Goal: Task Accomplishment & Management: Manage account settings

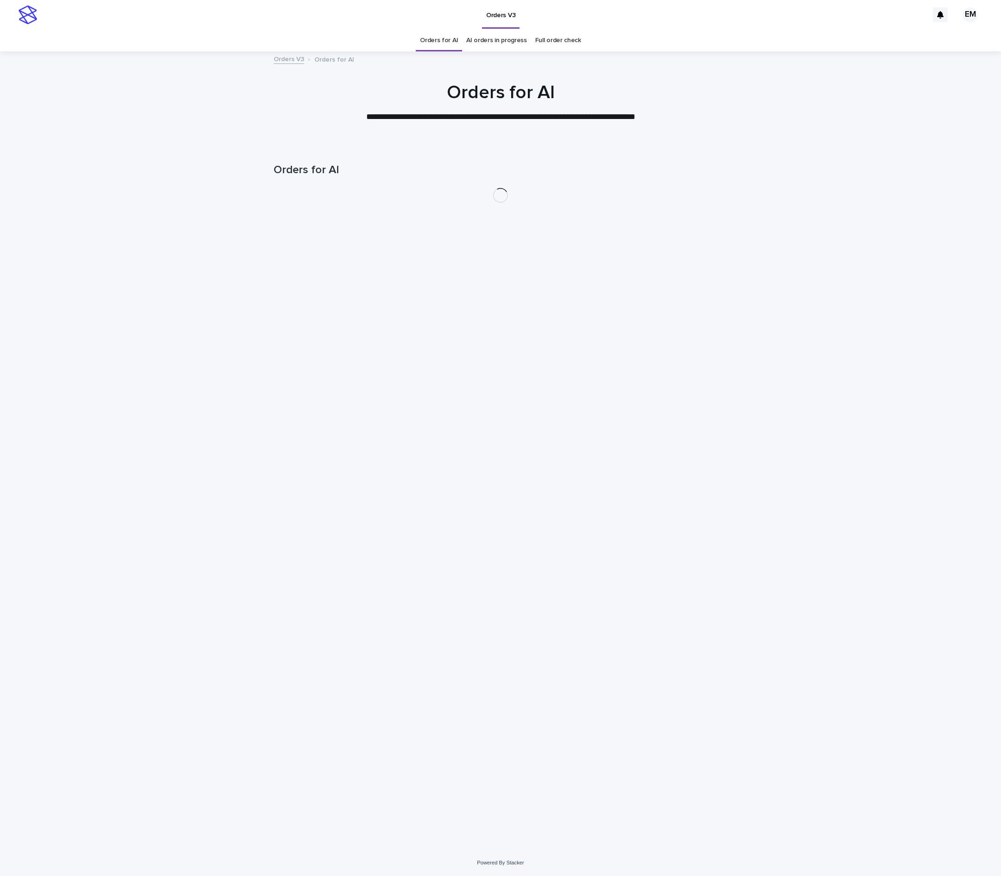
drag, startPoint x: 401, startPoint y: 825, endPoint x: 394, endPoint y: 872, distance: 47.6
click at [404, 827] on div "Loading... Saving… Loading... Saving… Orders for AI" at bounding box center [500, 497] width 1001 height 704
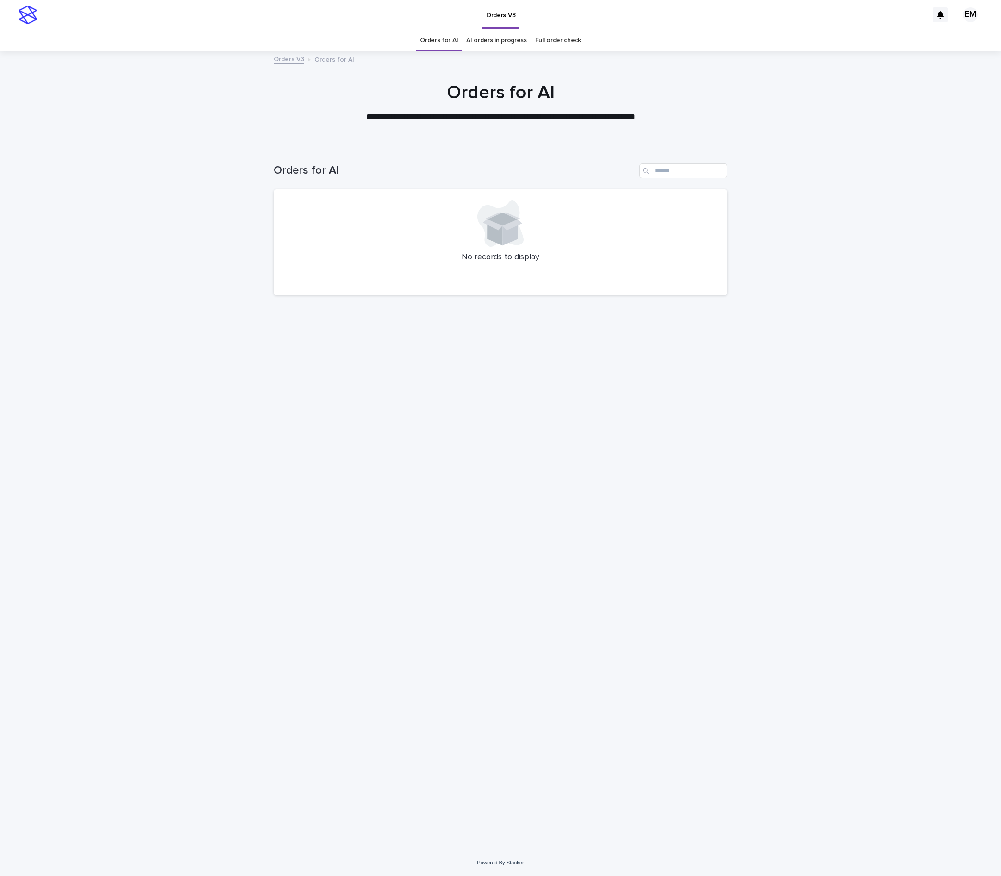
drag, startPoint x: 366, startPoint y: 808, endPoint x: 345, endPoint y: 852, distance: 48.0
click at [366, 809] on div "Loading... Saving… Loading... Saving… Orders for AI No records to display" at bounding box center [500, 485] width 463 height 681
drag, startPoint x: 551, startPoint y: 871, endPoint x: 118, endPoint y: 804, distance: 437.4
click at [543, 875] on html "**********" at bounding box center [500, 438] width 1001 height 876
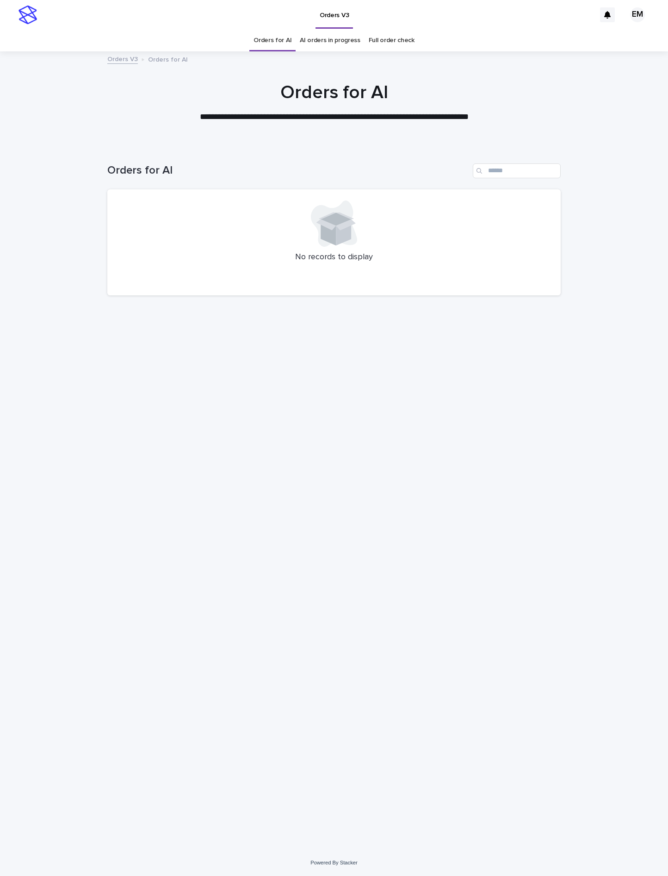
click at [289, 177] on h1 "Orders for AI" at bounding box center [288, 170] width 362 height 13
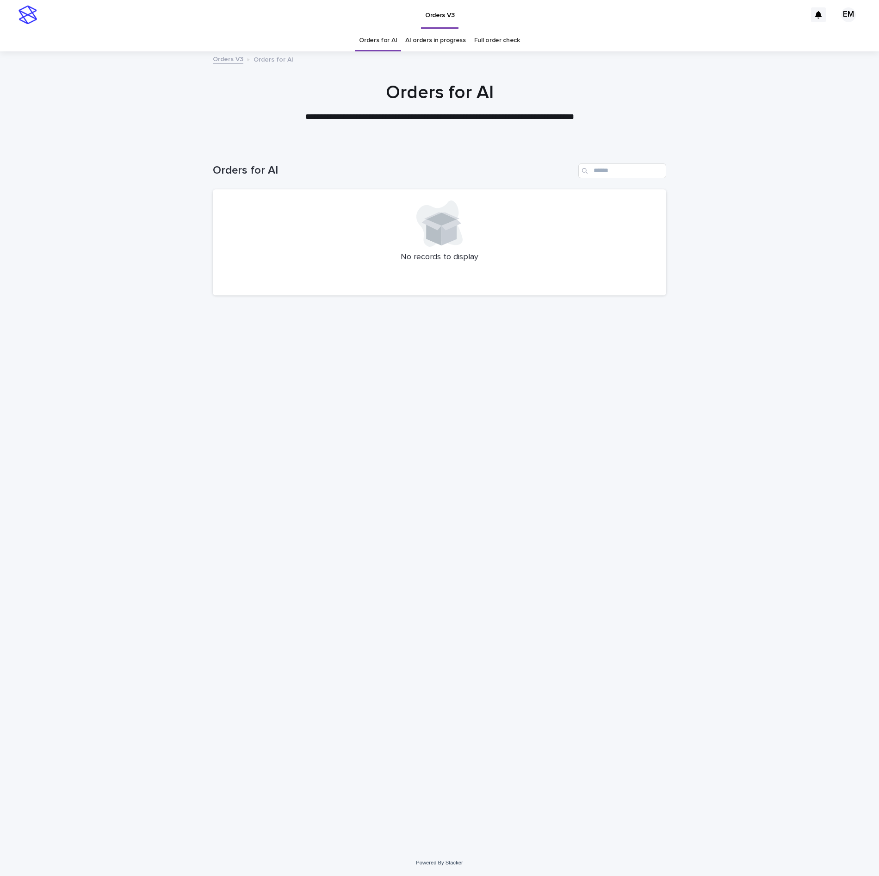
click at [302, 118] on p "**********" at bounding box center [440, 117] width 370 height 12
click at [158, 282] on div "Loading... Saving… Loading... Saving… Orders for AI No records to display" at bounding box center [439, 497] width 879 height 704
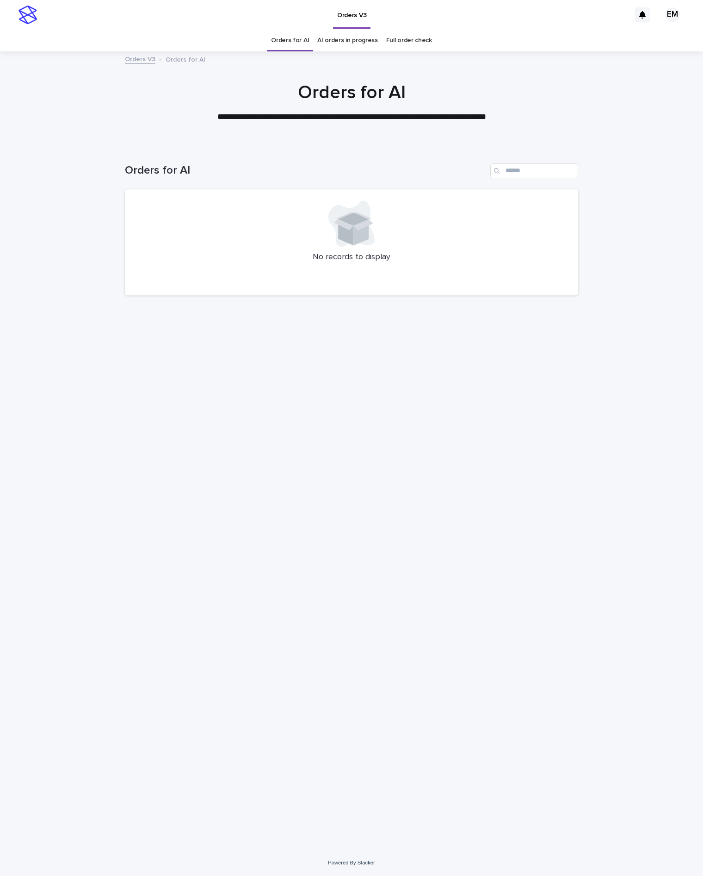
click at [298, 493] on div "Loading... Saving… Loading... Saving… Orders for AI No records to display" at bounding box center [351, 485] width 463 height 681
click at [30, 348] on div "Loading... Saving… Loading... Saving… Orders for AI No records to display" at bounding box center [351, 497] width 703 height 704
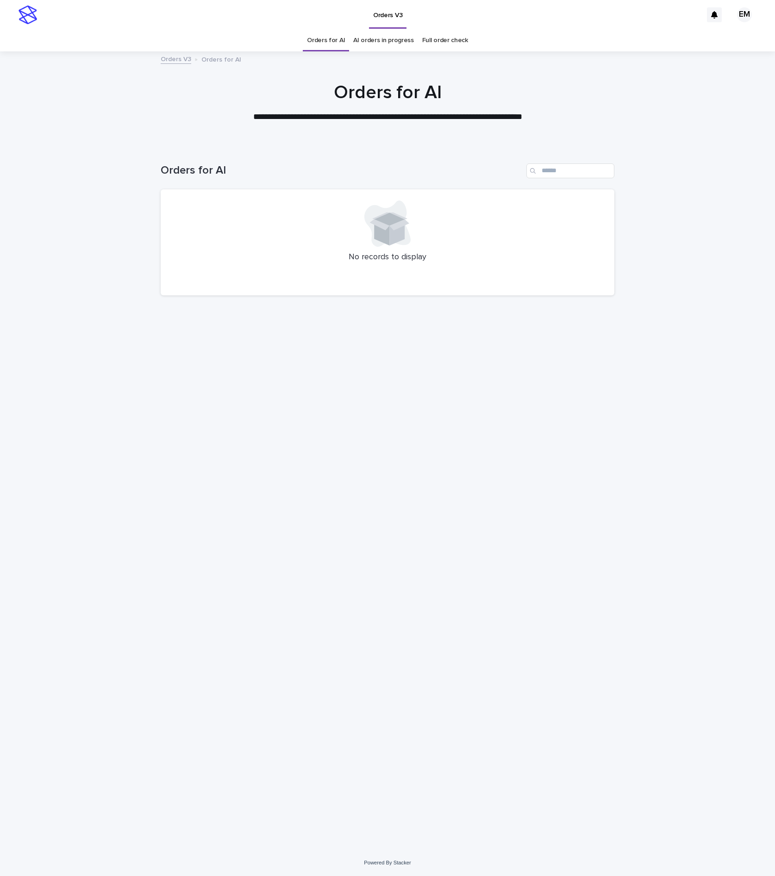
drag, startPoint x: 367, startPoint y: 600, endPoint x: 305, endPoint y: 484, distance: 130.8
click at [367, 600] on div "Loading... Saving… Loading... Saving… Orders for AI No records to display" at bounding box center [387, 485] width 463 height 681
drag, startPoint x: 351, startPoint y: 442, endPoint x: 200, endPoint y: 210, distance: 276.2
click at [351, 442] on div "Loading... Saving… Loading... Saving… Orders for AI No records to display" at bounding box center [387, 485] width 463 height 681
drag, startPoint x: 109, startPoint y: 511, endPoint x: 105, endPoint y: 480, distance: 30.9
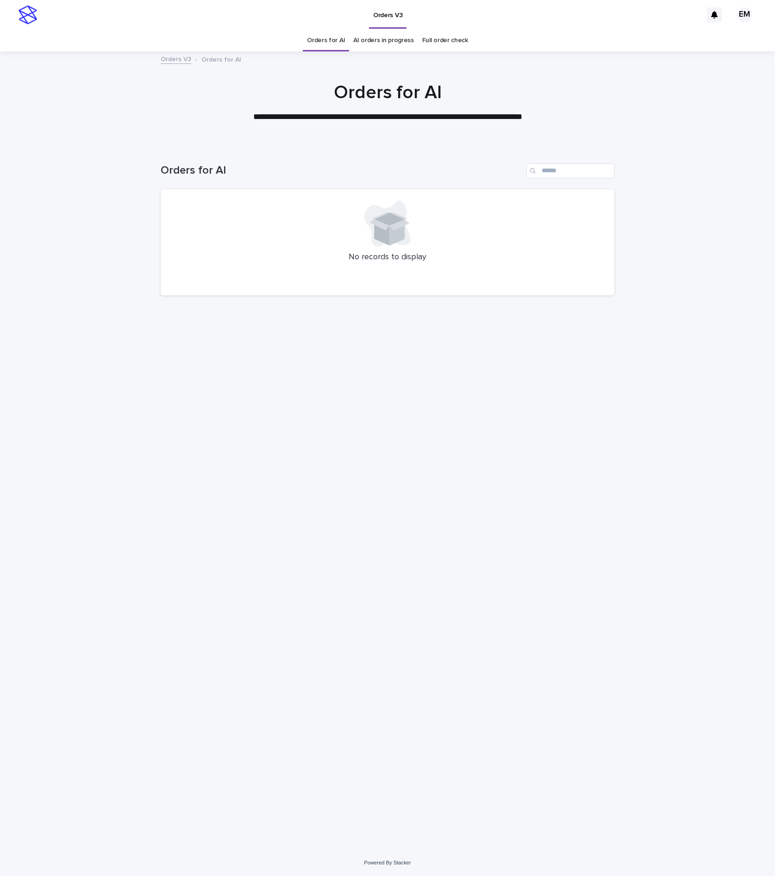
click at [105, 500] on div "Loading... Saving… Loading... Saving… Orders for AI No records to display" at bounding box center [387, 497] width 775 height 704
click at [297, 548] on div "Loading... Saving… Loading... Saving… Orders for AI No records to display" at bounding box center [387, 485] width 463 height 681
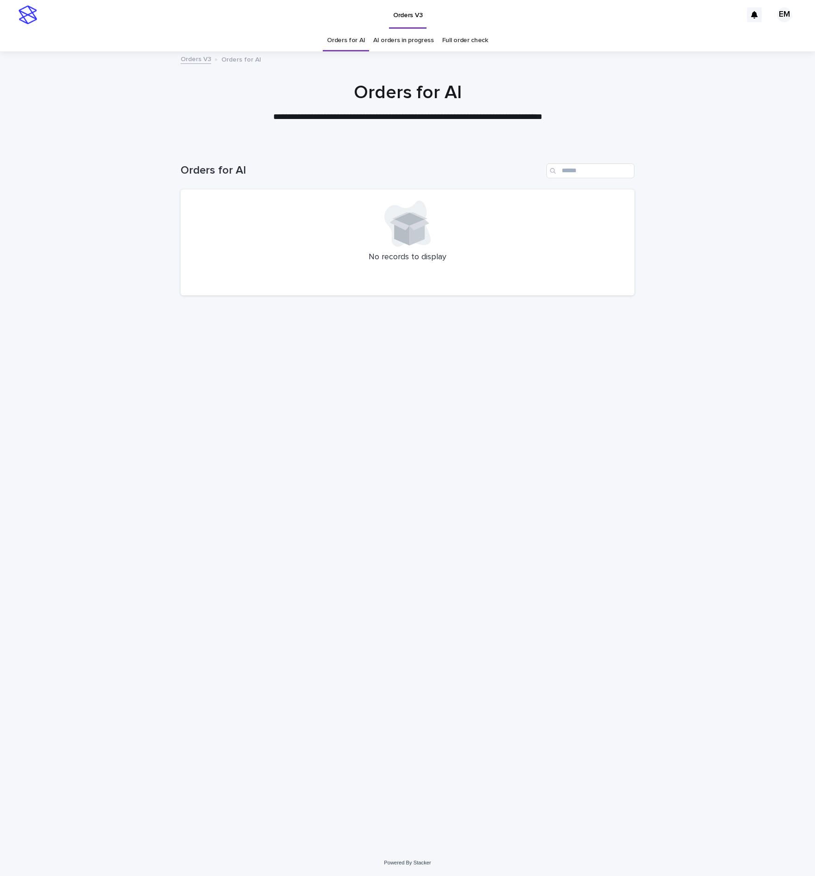
drag, startPoint x: 243, startPoint y: 530, endPoint x: 229, endPoint y: 482, distance: 50.4
click at [243, 530] on div "Loading... Saving… Loading... Saving… Orders for AI No records to display" at bounding box center [407, 485] width 463 height 681
click at [331, 455] on div "Loading... Saving… Loading... Saving… Orders for AI No records to display" at bounding box center [407, 485] width 463 height 681
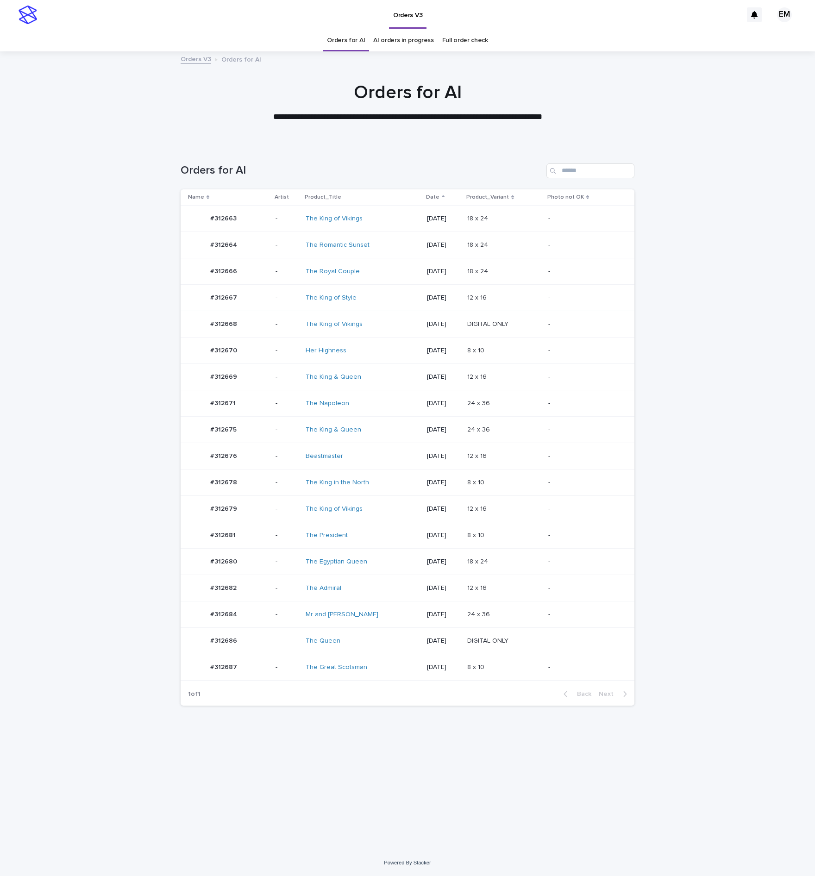
click at [253, 431] on div "#312675 #312675" at bounding box center [228, 429] width 80 height 19
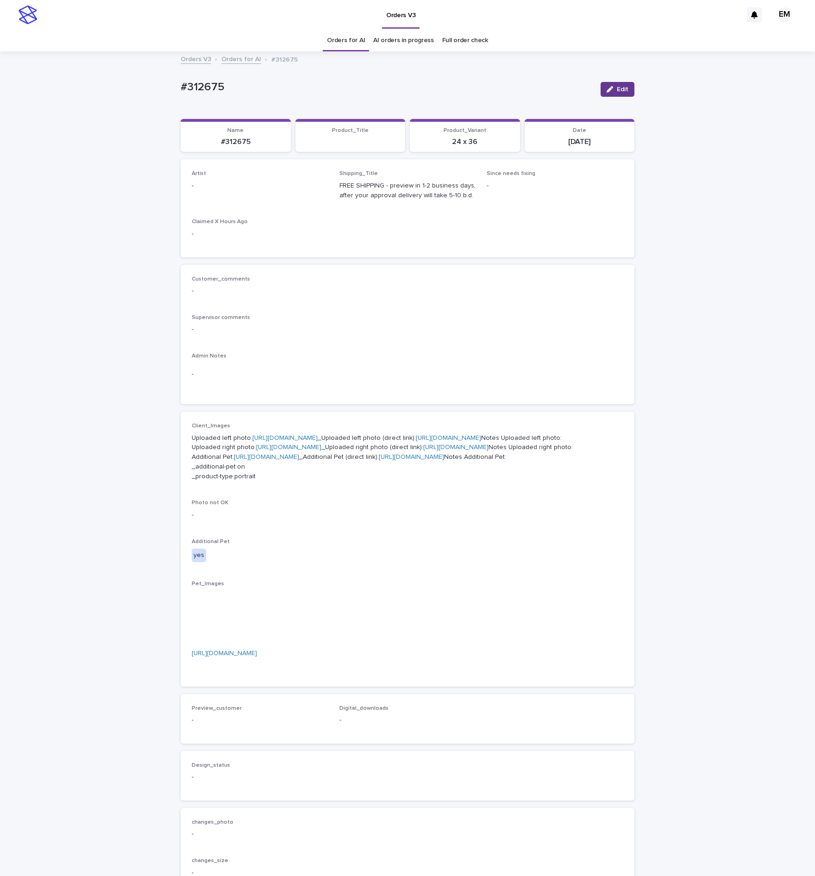
click at [600, 83] on button "Edit" at bounding box center [617, 89] width 34 height 15
click at [274, 185] on div "Select..." at bounding box center [245, 189] width 106 height 15
paste input "**********"
type input "**********"
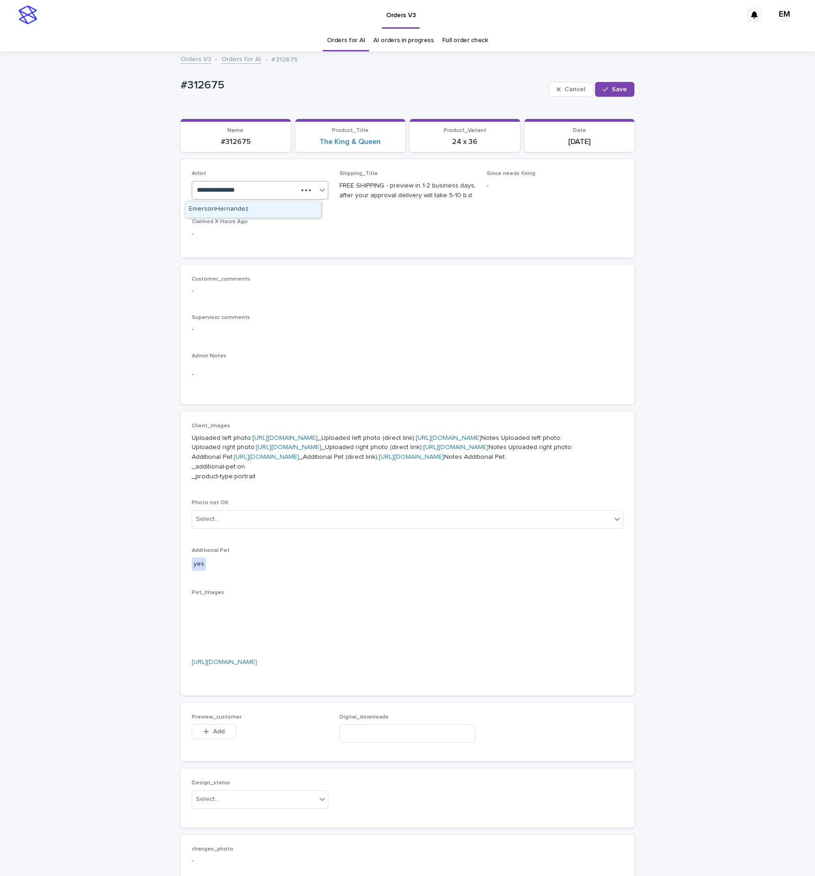
click at [260, 206] on div "EmersonHernandez" at bounding box center [253, 209] width 136 height 16
click at [611, 88] on span "Save" at bounding box center [618, 89] width 15 height 6
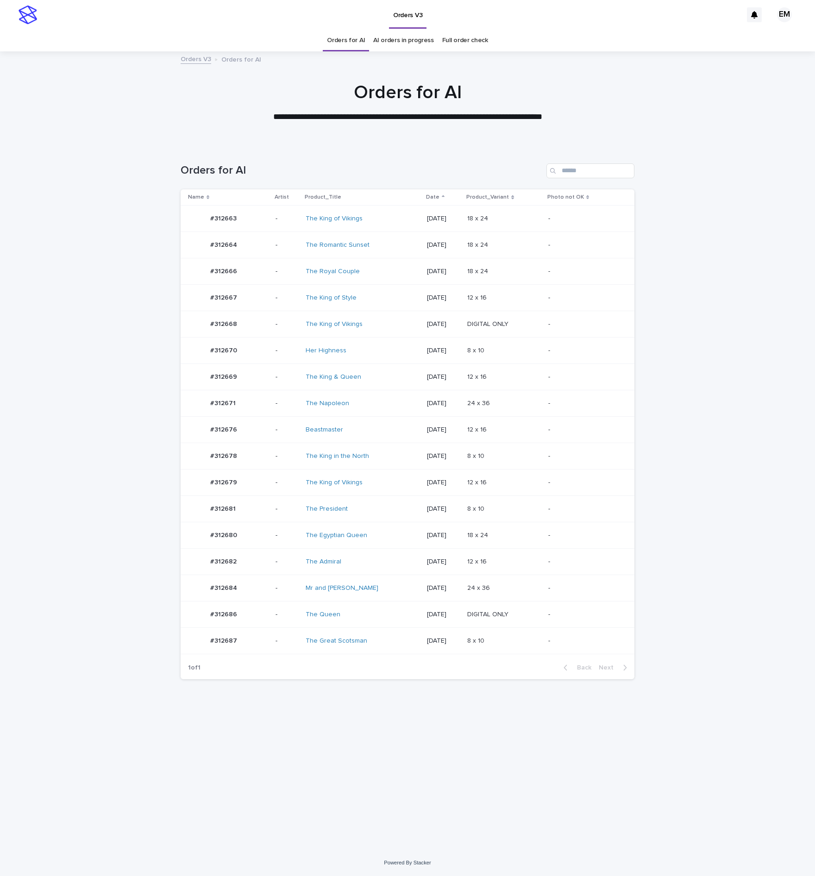
click at [262, 379] on div "#312669 #312669" at bounding box center [228, 376] width 80 height 19
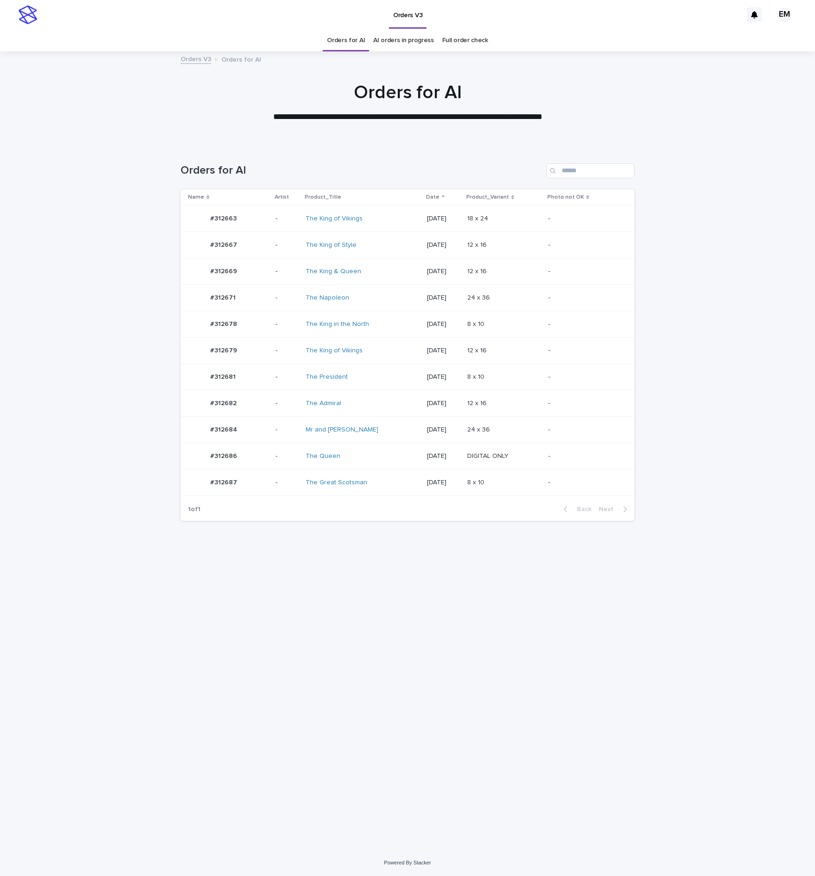
click at [246, 434] on div "#312684 #312684" at bounding box center [228, 429] width 80 height 19
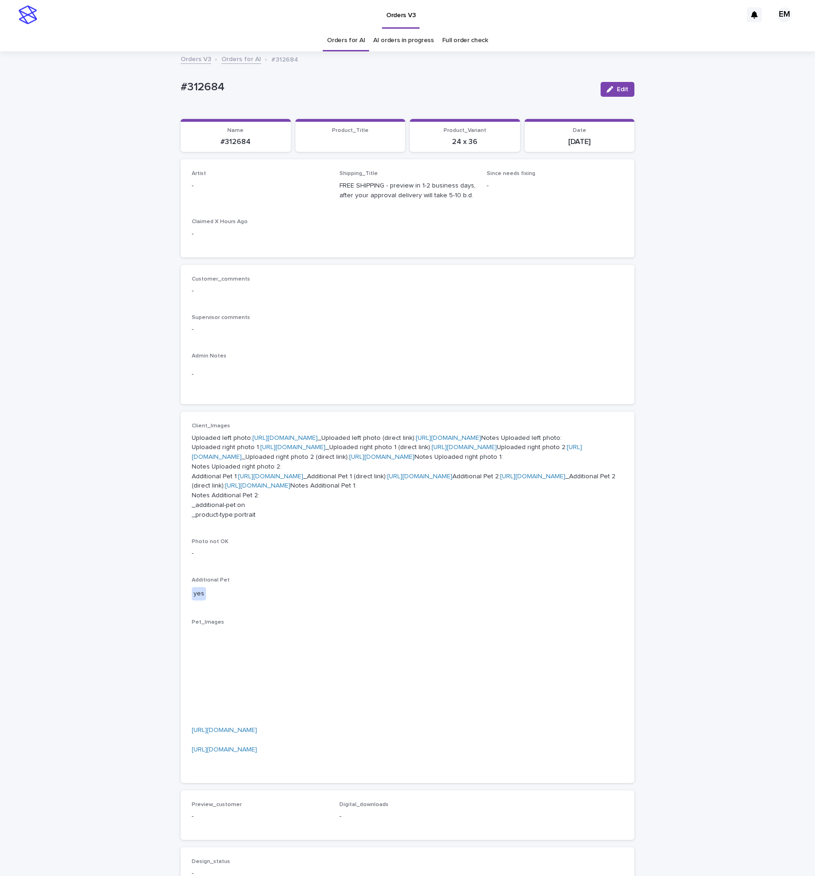
click at [606, 88] on icon "button" at bounding box center [609, 89] width 6 height 6
click at [263, 193] on div "Select..." at bounding box center [245, 189] width 106 height 15
paste input "**********"
type input "**********"
click at [598, 84] on button "Save" at bounding box center [614, 89] width 39 height 15
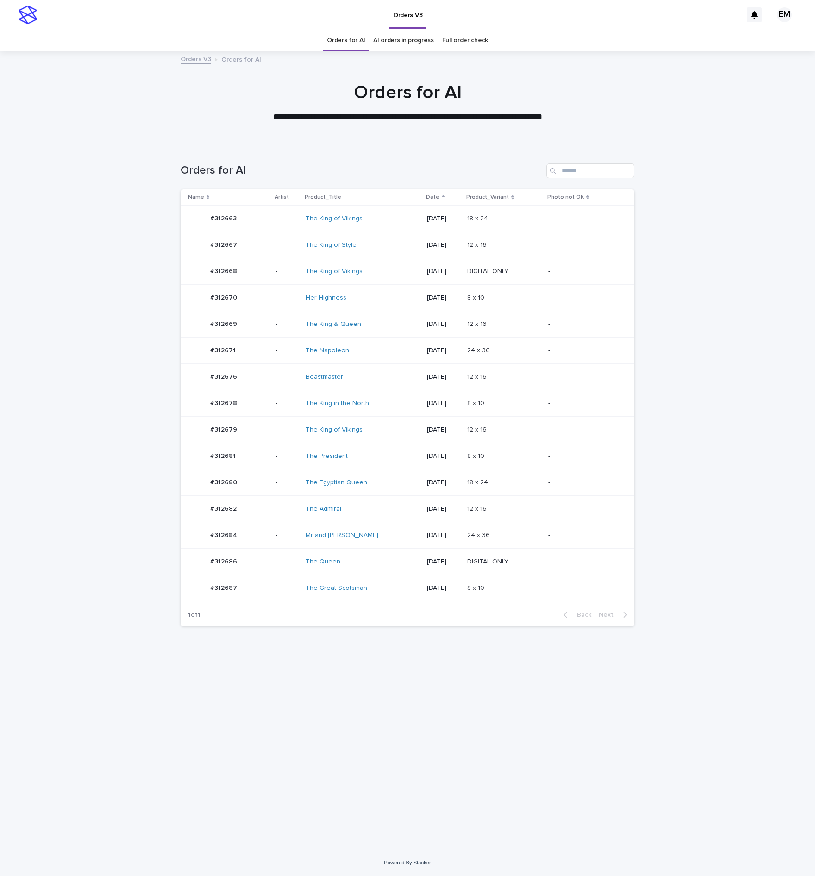
click at [266, 487] on div "#312680 #312680" at bounding box center [228, 482] width 80 height 19
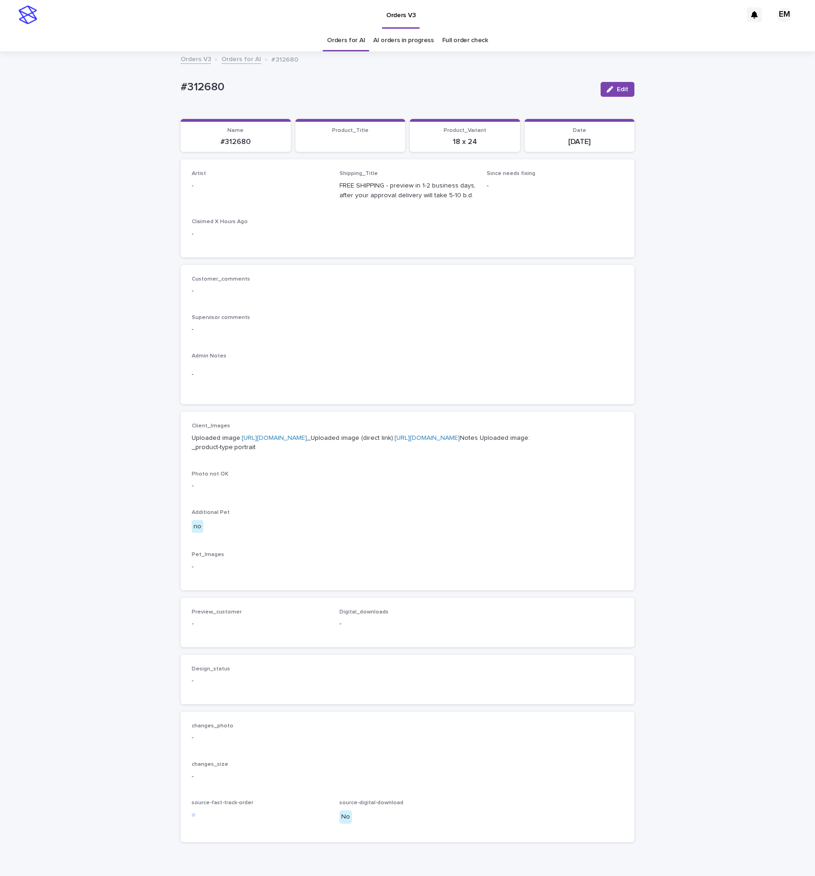
click at [607, 89] on div "button" at bounding box center [611, 89] width 10 height 6
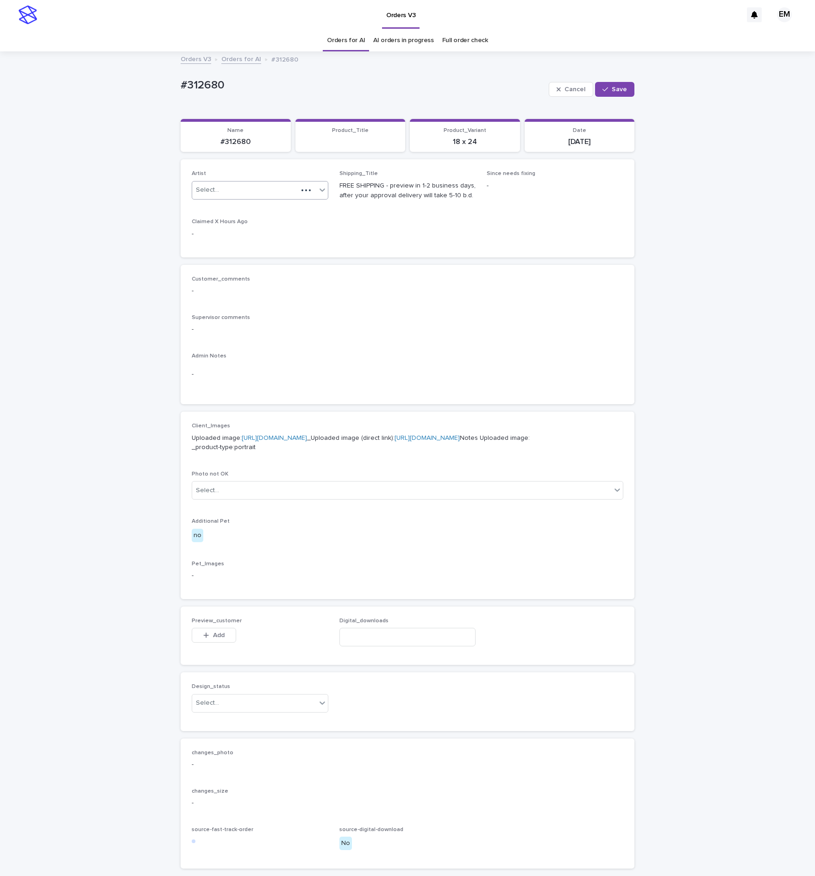
click at [263, 197] on div "Select..." at bounding box center [245, 189] width 106 height 15
paste input "**********"
type input "**********"
click at [254, 211] on div "EmersonHernandez" at bounding box center [253, 209] width 136 height 16
drag, startPoint x: 617, startPoint y: 95, endPoint x: 608, endPoint y: 95, distance: 9.3
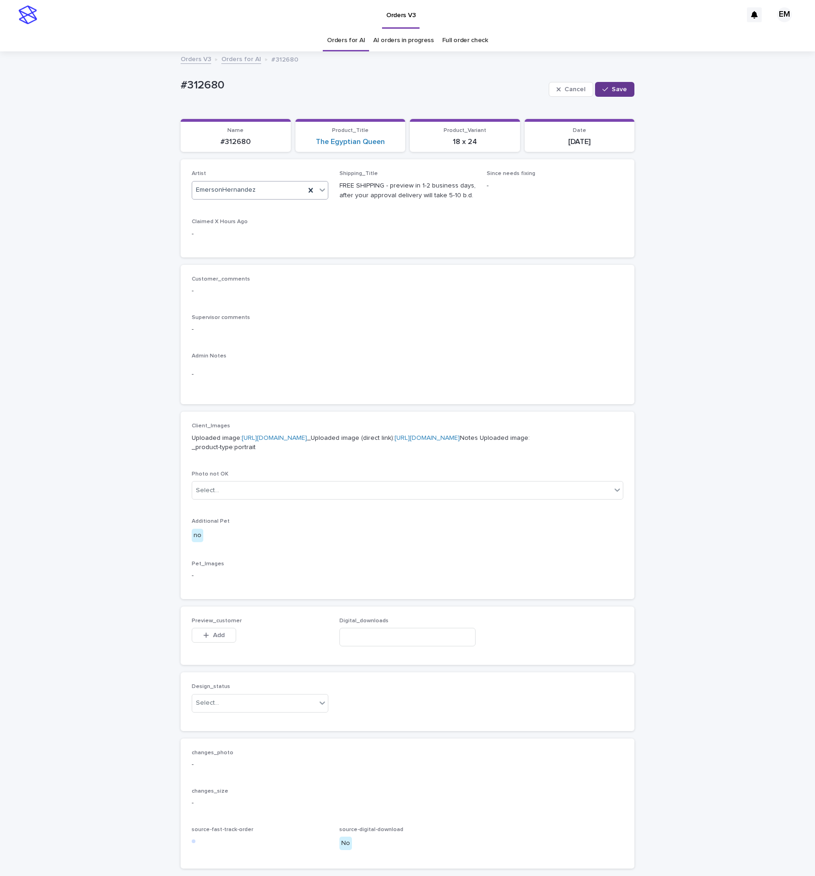
click at [616, 95] on button "Save" at bounding box center [614, 89] width 39 height 15
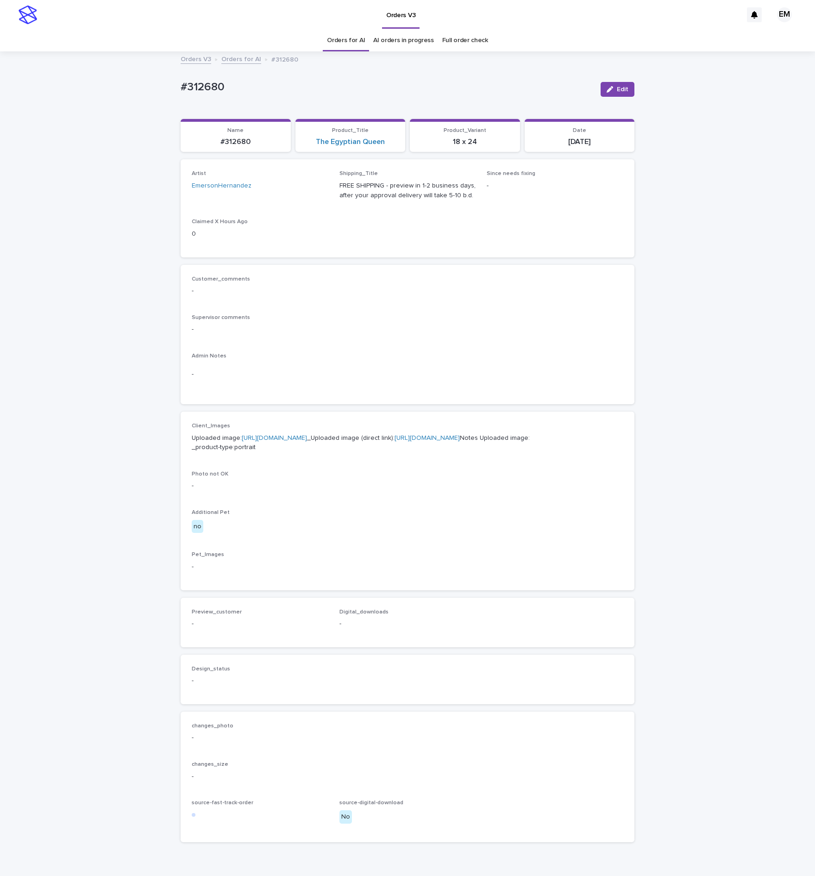
drag, startPoint x: 332, startPoint y: 119, endPoint x: 337, endPoint y: 124, distance: 6.5
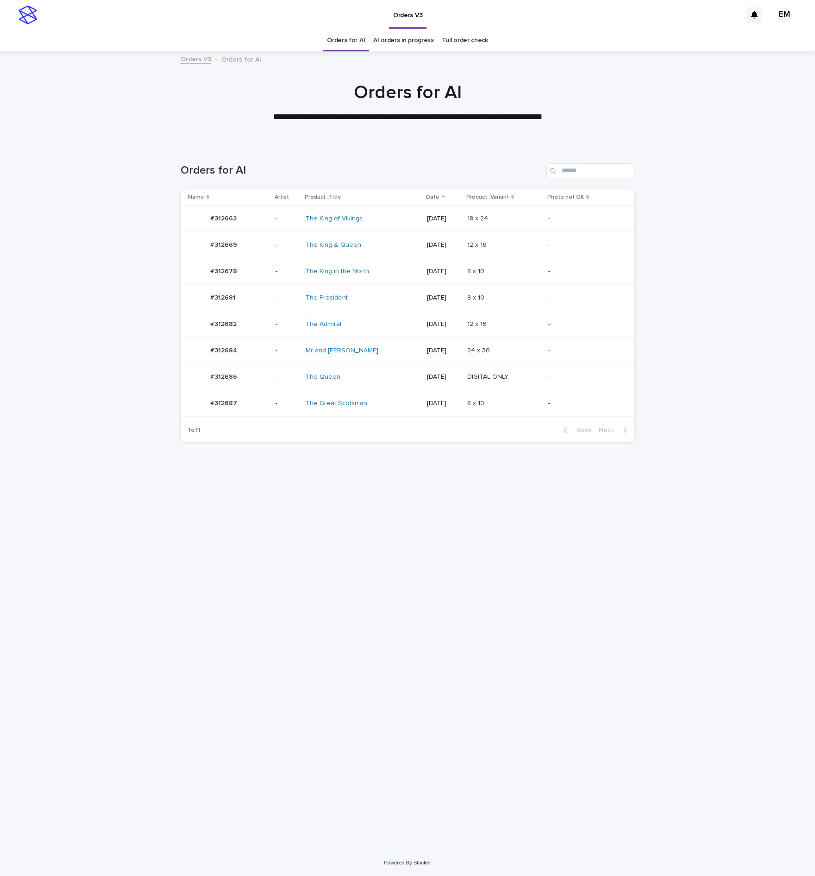
click at [273, 271] on td "-" at bounding box center [287, 271] width 30 height 26
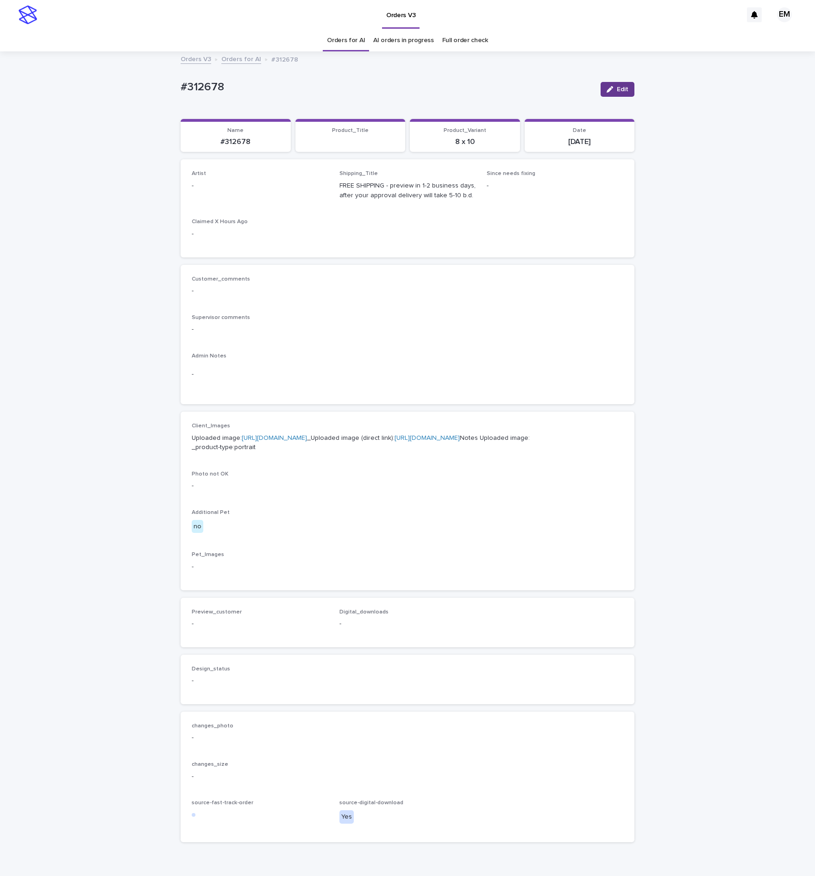
drag, startPoint x: 616, startPoint y: 85, endPoint x: 394, endPoint y: 150, distance: 230.5
click at [614, 86] on button "Edit" at bounding box center [617, 89] width 34 height 15
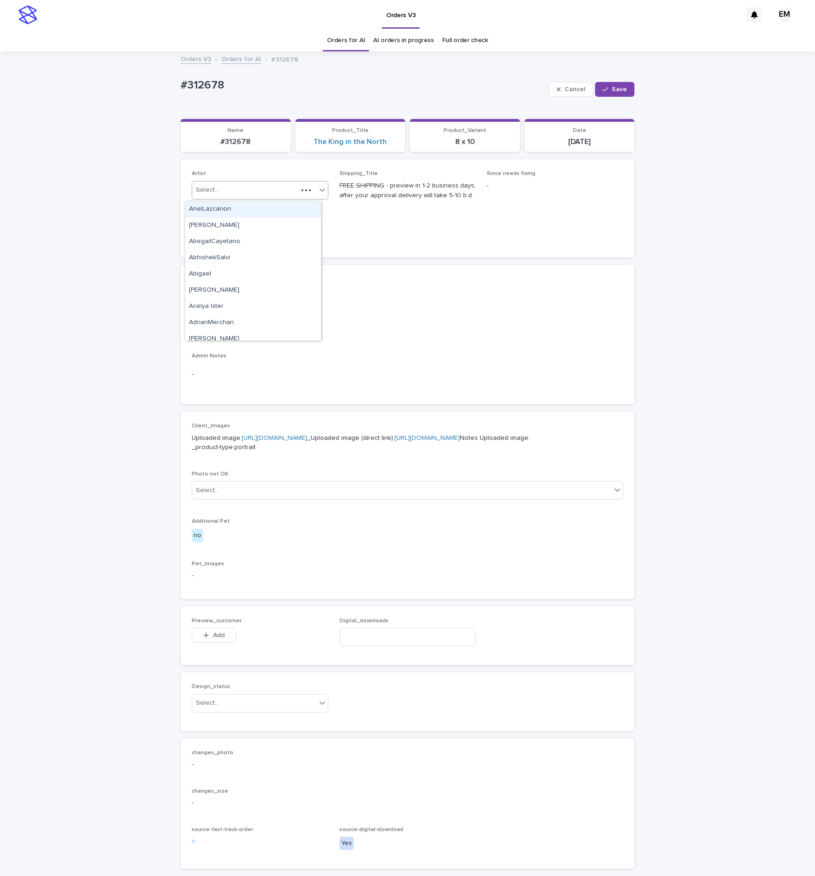
click at [298, 187] on div at bounding box center [306, 190] width 17 height 9
paste input "**********"
type input "**********"
click at [254, 212] on div "EmersonHernandez" at bounding box center [253, 209] width 136 height 16
click at [604, 91] on div "button" at bounding box center [606, 89] width 9 height 6
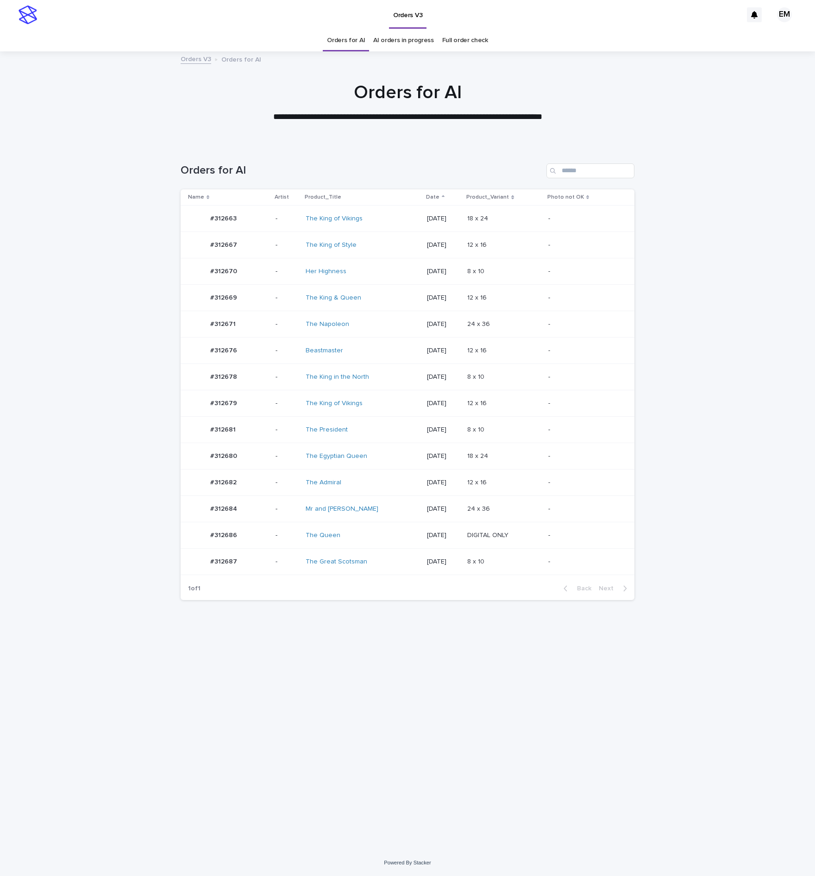
click at [268, 297] on td "#312669 #312669" at bounding box center [225, 298] width 91 height 26
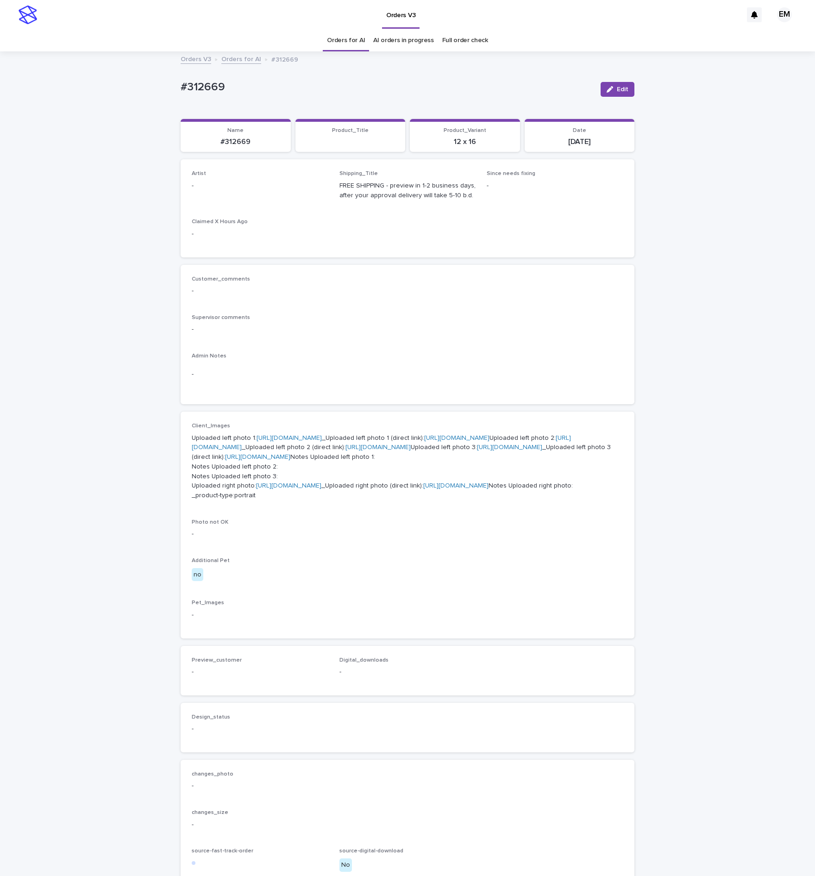
drag, startPoint x: 604, startPoint y: 88, endPoint x: 354, endPoint y: 171, distance: 264.3
click at [606, 88] on icon "button" at bounding box center [609, 89] width 6 height 6
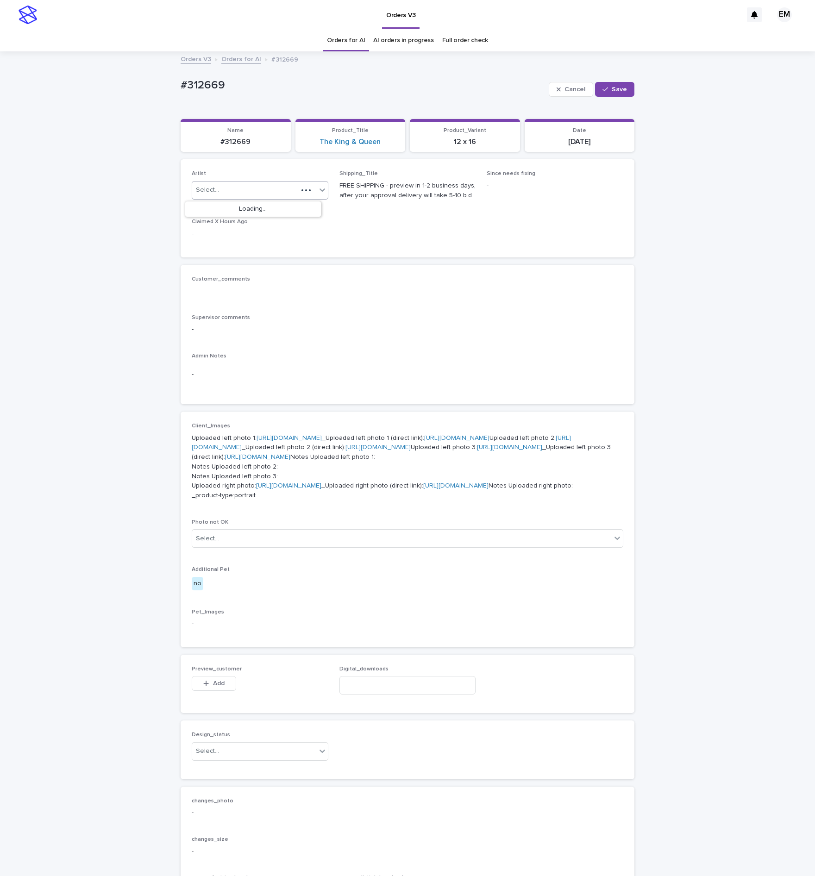
click at [282, 196] on div "Select..." at bounding box center [245, 189] width 106 height 15
paste input "**********"
type input "**********"
click at [258, 214] on div "EmersonHernandez" at bounding box center [253, 209] width 136 height 16
click at [612, 93] on button "Save" at bounding box center [614, 89] width 39 height 15
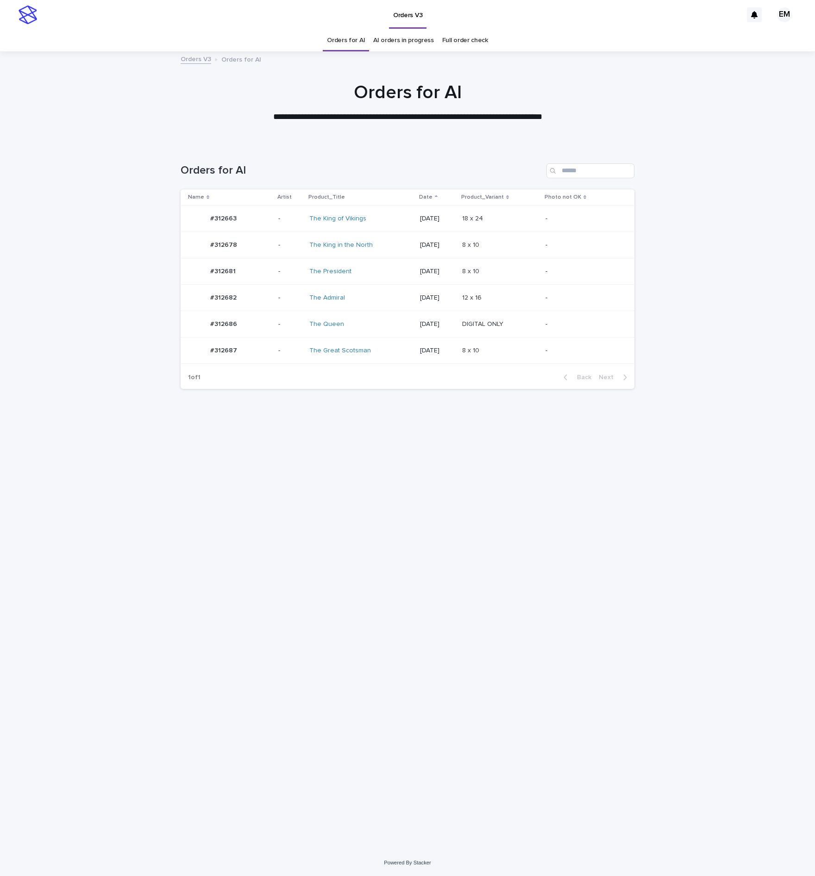
click at [270, 224] on td "#312663 #312663" at bounding box center [227, 218] width 94 height 26
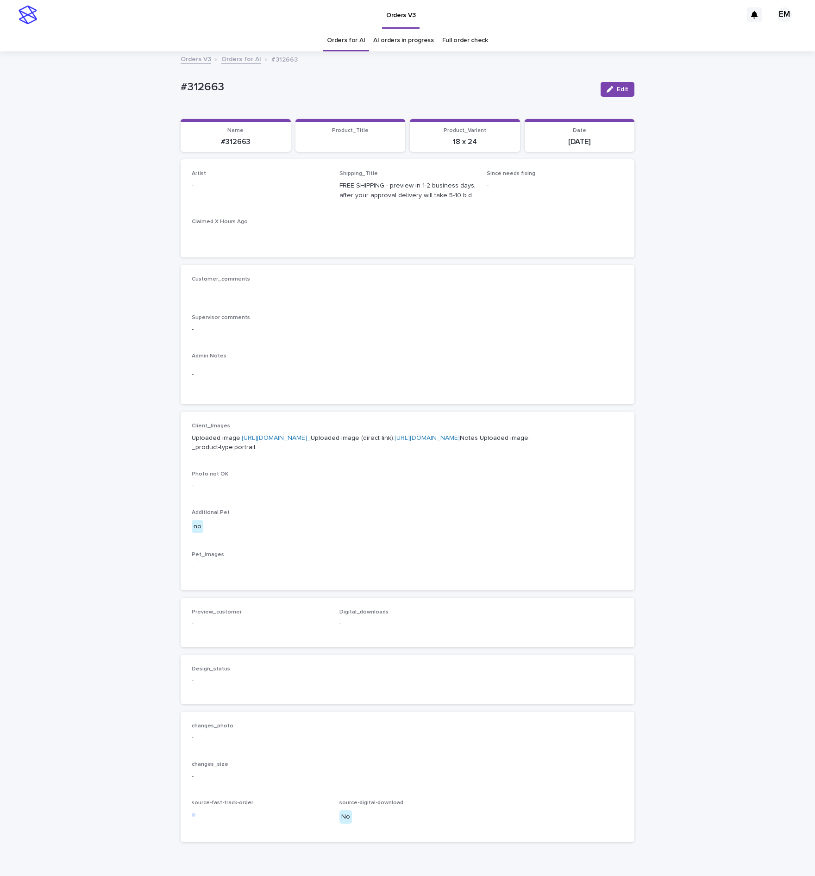
drag, startPoint x: 605, startPoint y: 87, endPoint x: 278, endPoint y: 156, distance: 334.7
click at [606, 87] on icon "button" at bounding box center [609, 89] width 6 height 6
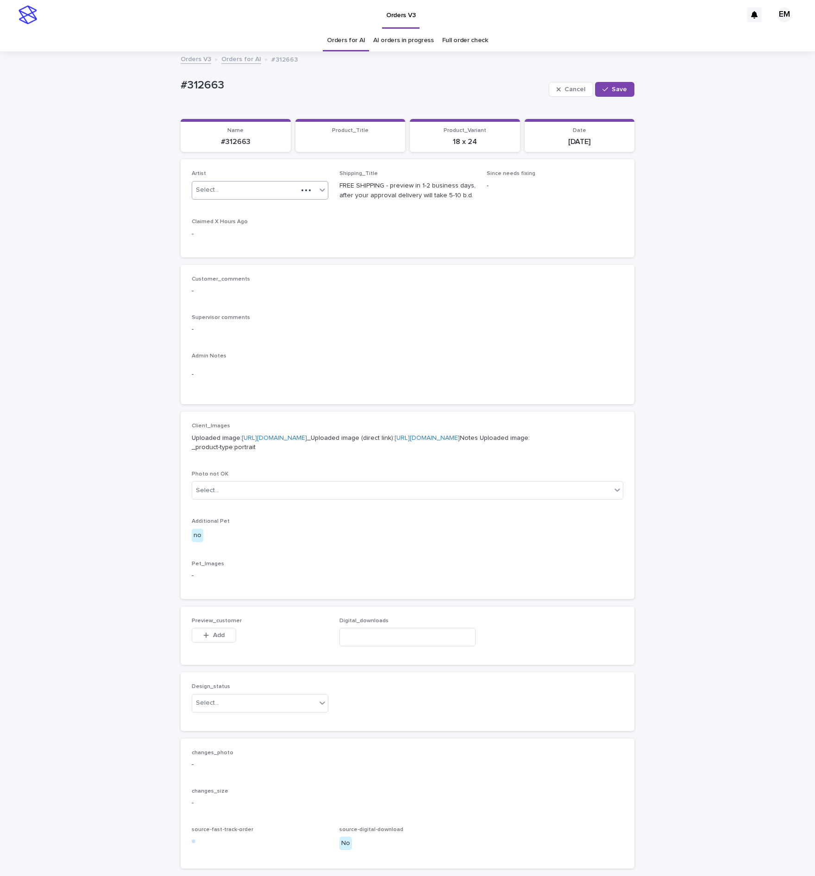
drag, startPoint x: 278, startPoint y: 187, endPoint x: 274, endPoint y: 193, distance: 7.5
click at [278, 188] on div "Select..." at bounding box center [245, 189] width 106 height 15
paste input "**********"
type input "**********"
click at [253, 212] on div "EmersonHernandez" at bounding box center [253, 209] width 136 height 16
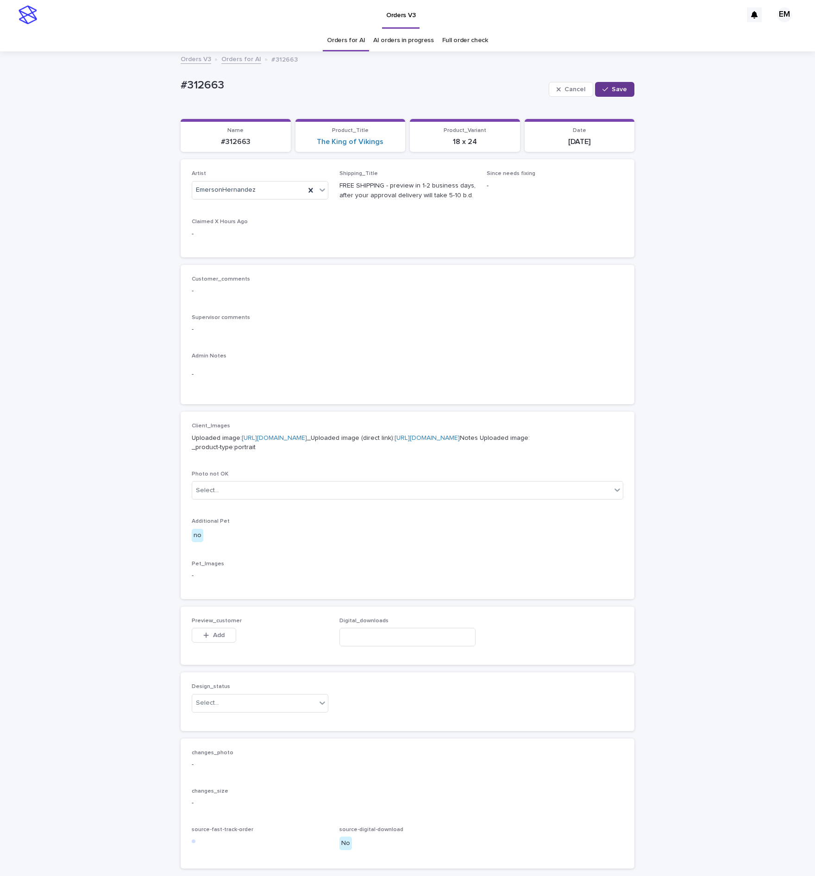
click at [602, 86] on icon "button" at bounding box center [605, 89] width 6 height 6
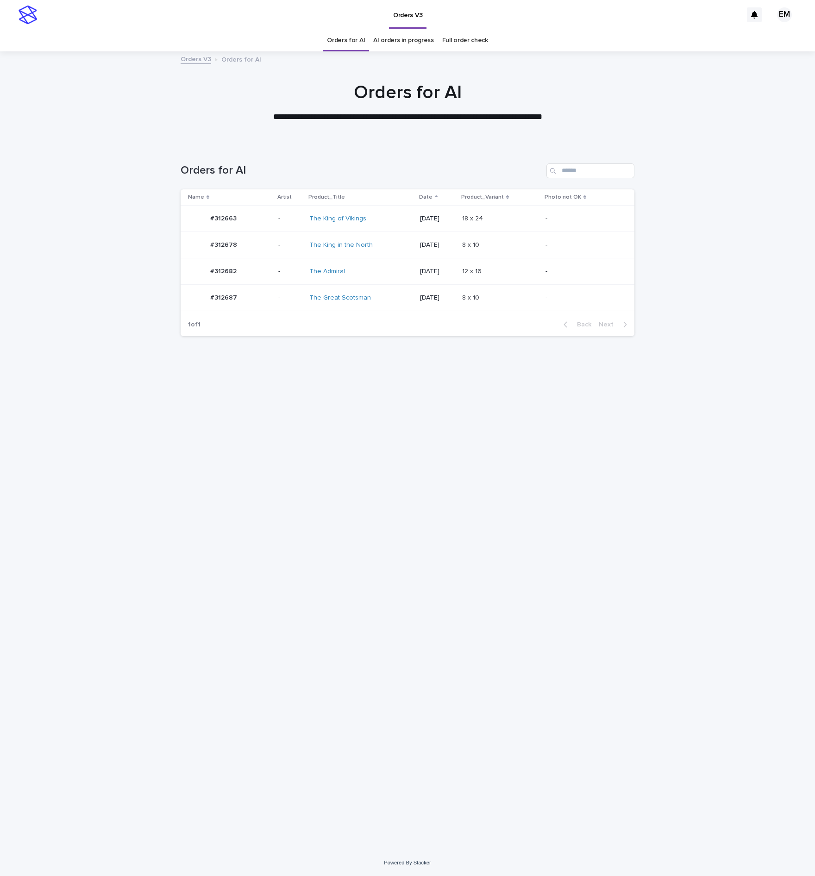
click at [270, 297] on tr "#312687 #312687 - The Great Scotsman 2025-08-15 8 x 10 8 x 10 -" at bounding box center [407, 298] width 454 height 26
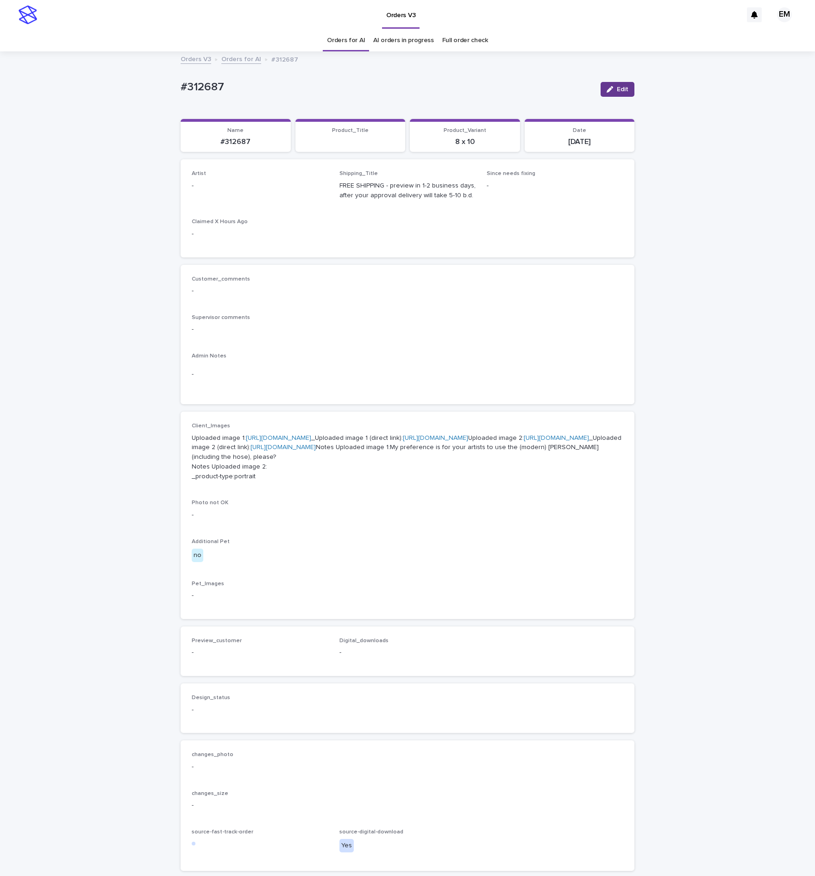
drag, startPoint x: 603, startPoint y: 86, endPoint x: 306, endPoint y: 173, distance: 309.6
click at [606, 86] on icon "button" at bounding box center [609, 89] width 6 height 6
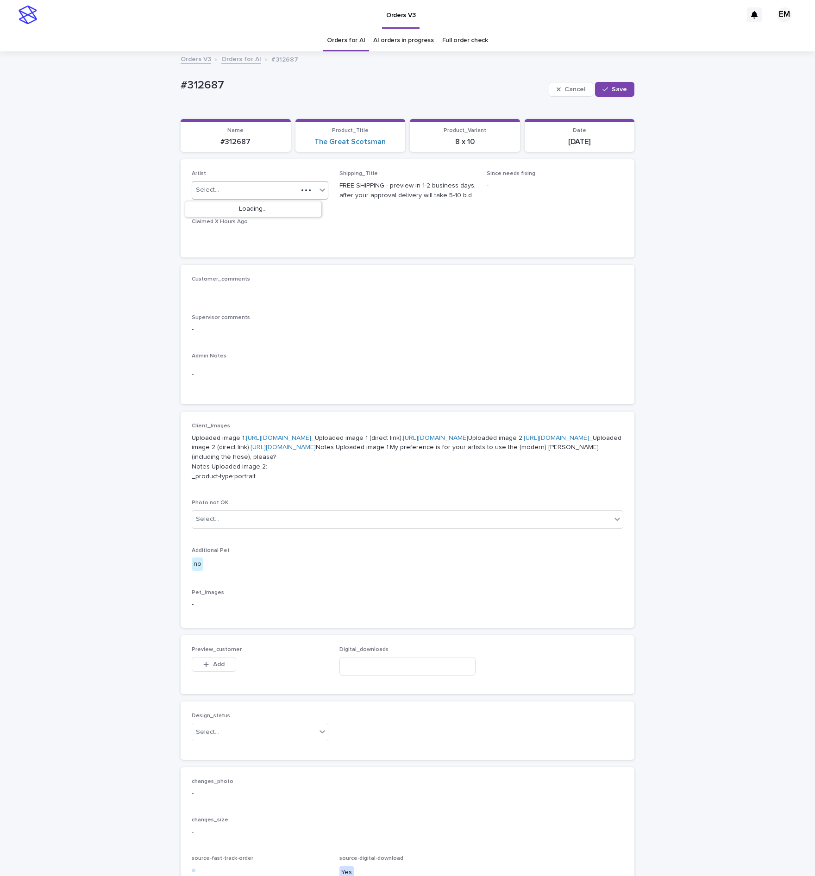
click at [276, 182] on div "Select..." at bounding box center [260, 190] width 137 height 19
paste input "**********"
type input "**********"
click at [268, 212] on div "EmersonHernandez" at bounding box center [253, 209] width 136 height 16
click at [604, 91] on div "button" at bounding box center [606, 89] width 9 height 6
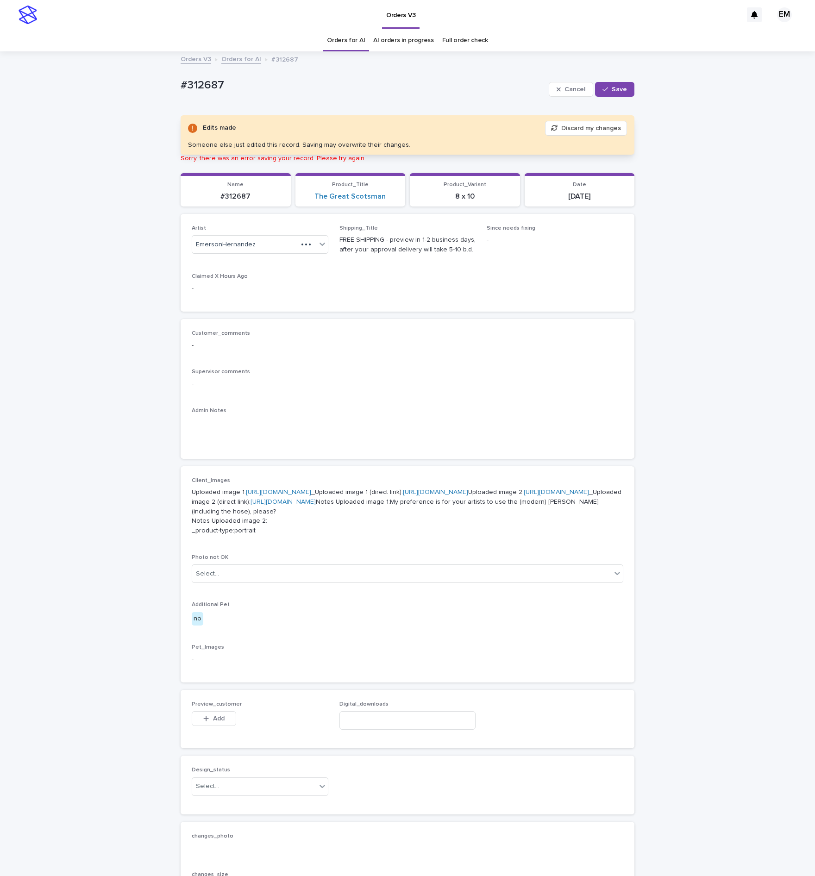
click at [606, 82] on button "Save" at bounding box center [614, 89] width 39 height 15
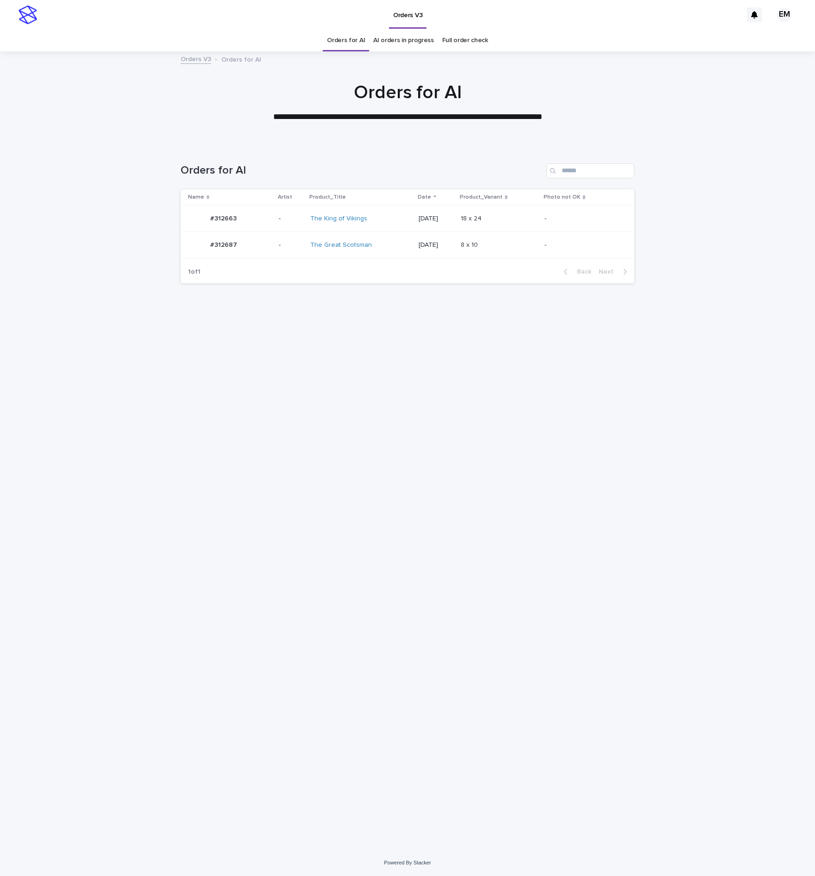
click at [271, 242] on td "#312687 #312687" at bounding box center [227, 245] width 94 height 26
click at [260, 223] on div "#312663 #312663" at bounding box center [229, 218] width 83 height 19
click at [284, 218] on p "-" at bounding box center [291, 219] width 24 height 8
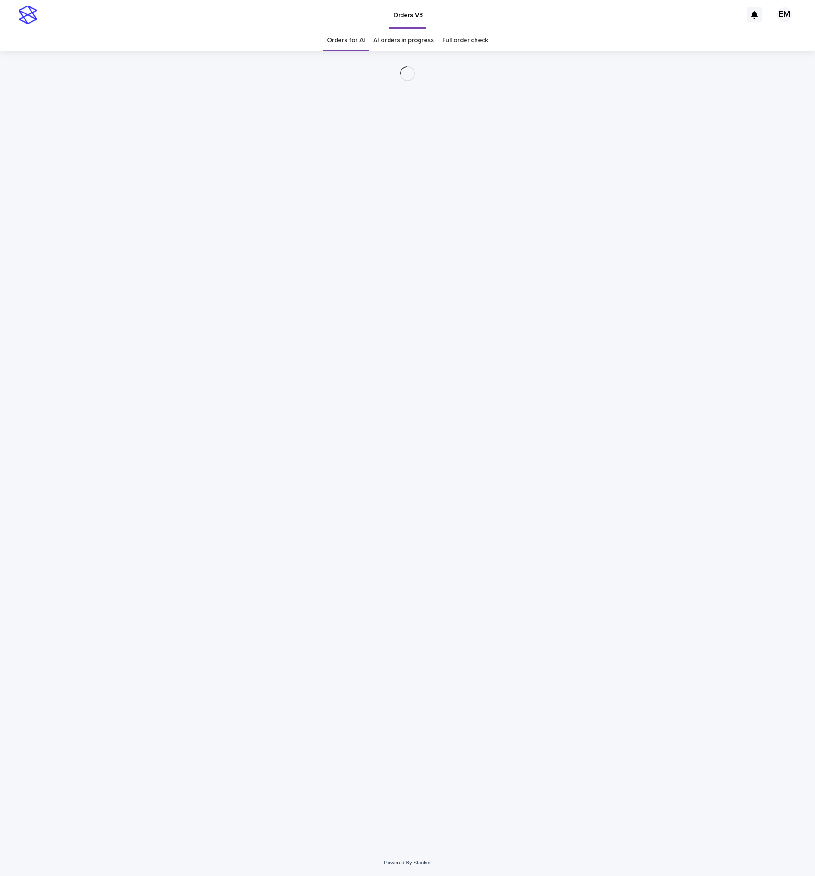
drag, startPoint x: 492, startPoint y: 120, endPoint x: 493, endPoint y: 128, distance: 7.6
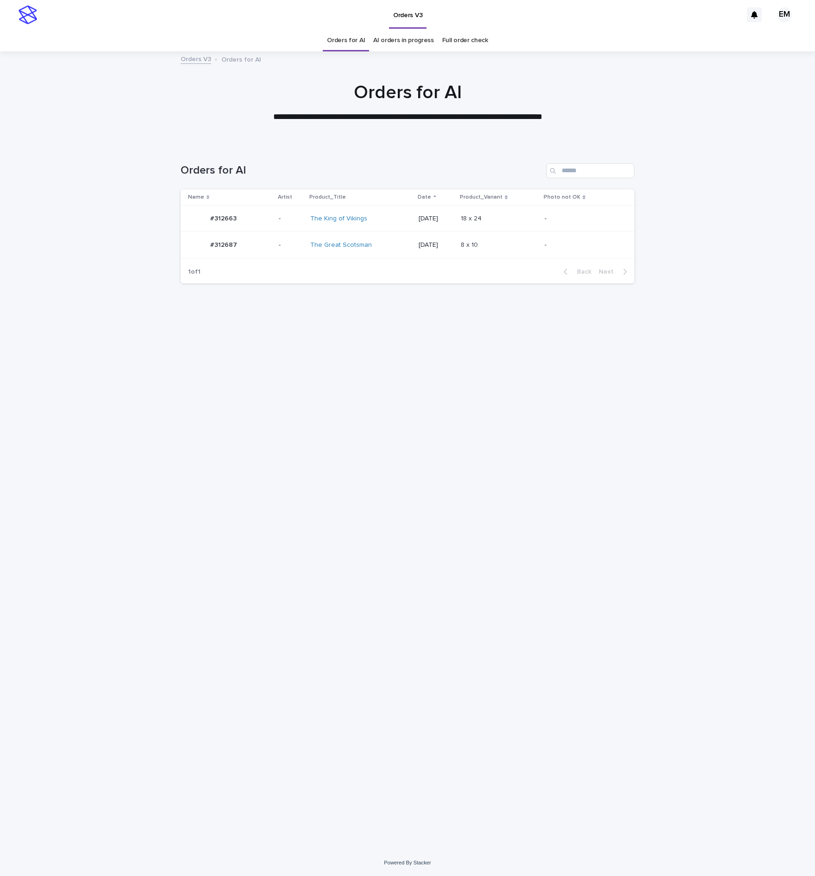
click at [269, 240] on td "#312687 #312687" at bounding box center [227, 245] width 94 height 26
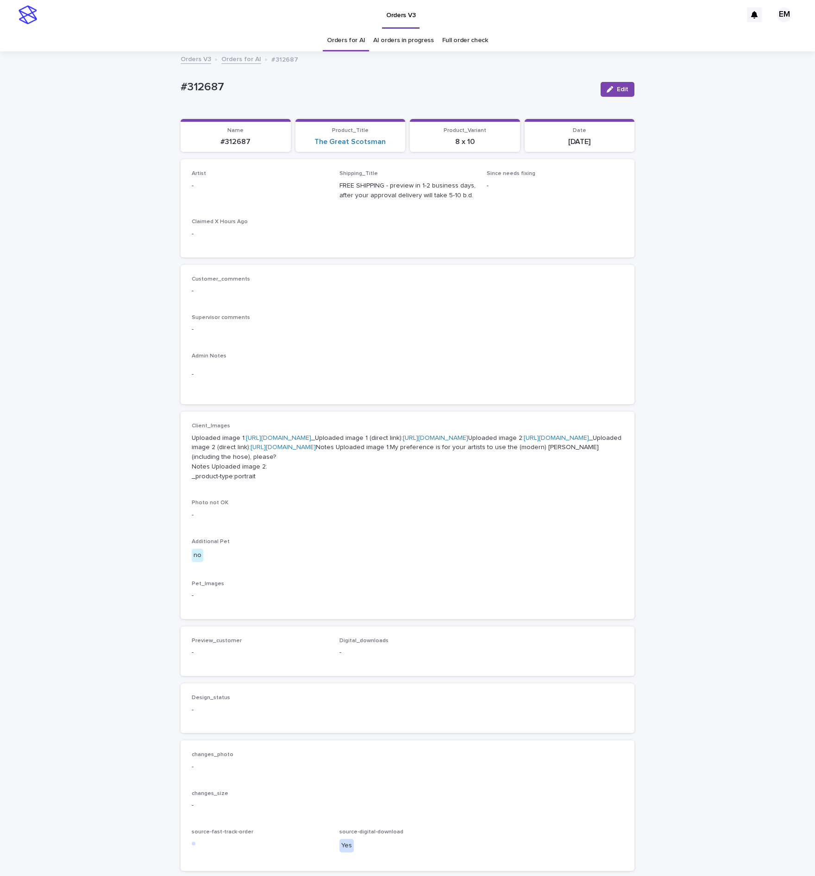
scroll to position [31, 0]
